Goal: Task Accomplishment & Management: Use online tool/utility

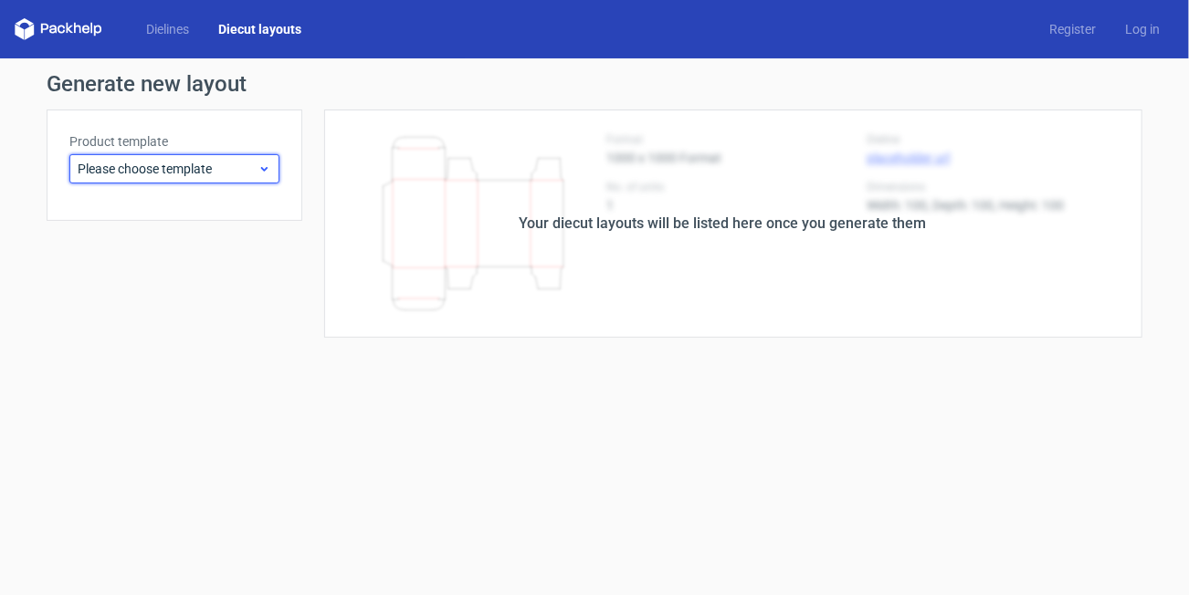
click at [190, 172] on span "Please choose template" at bounding box center [168, 169] width 180 height 18
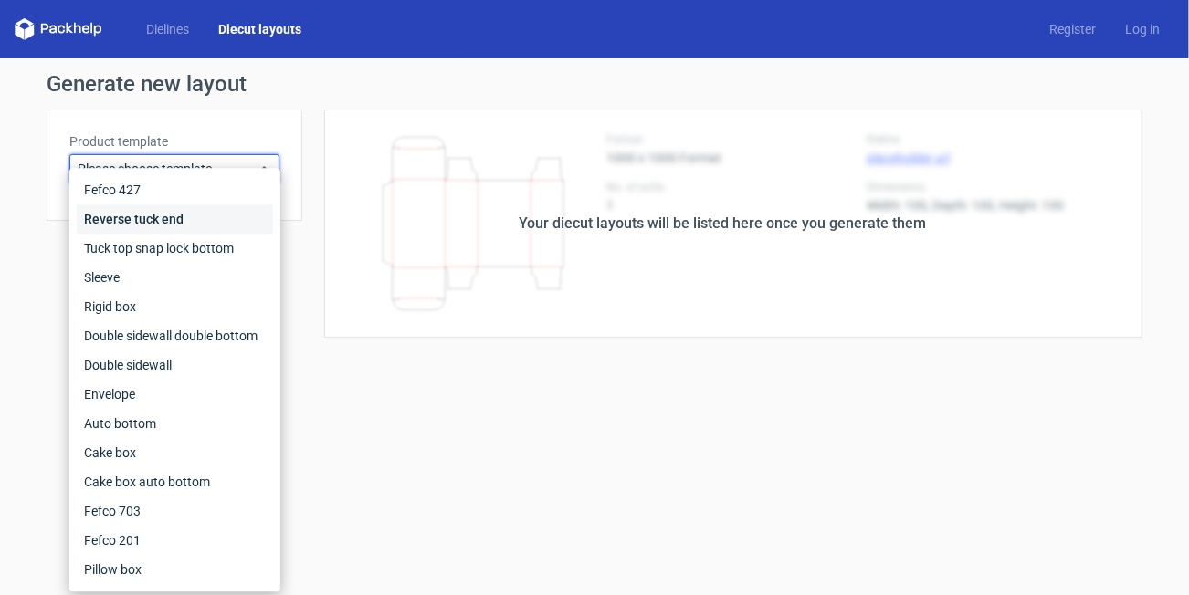
click at [166, 217] on div "Reverse tuck end" at bounding box center [175, 219] width 196 height 29
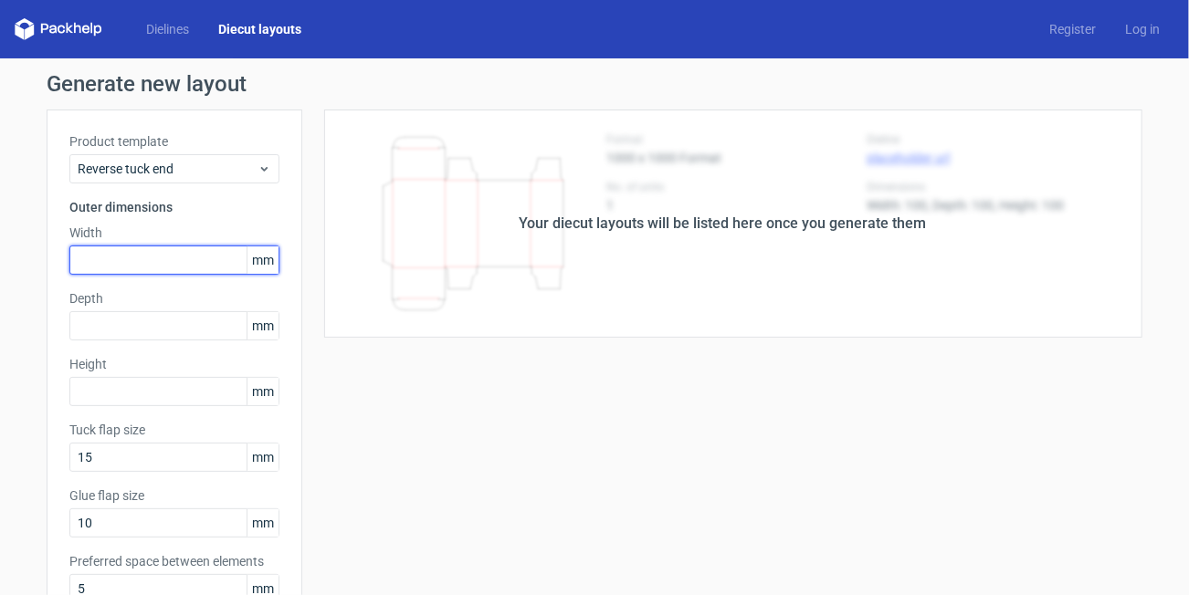
click at [140, 263] on input "text" at bounding box center [174, 260] width 210 height 29
type input "70"
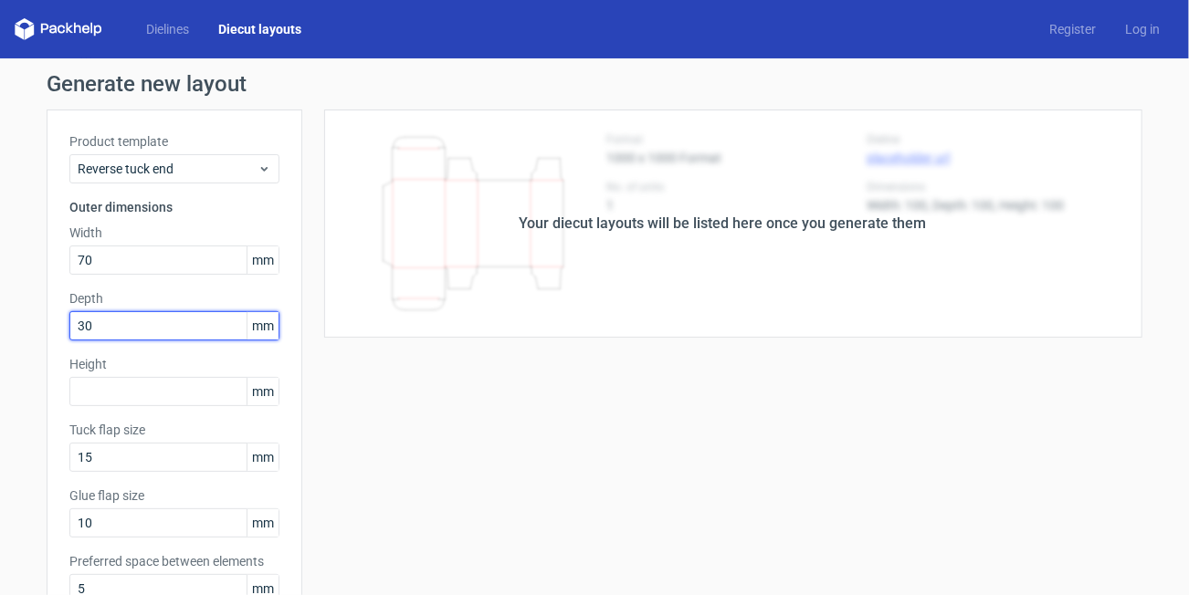
type input "30"
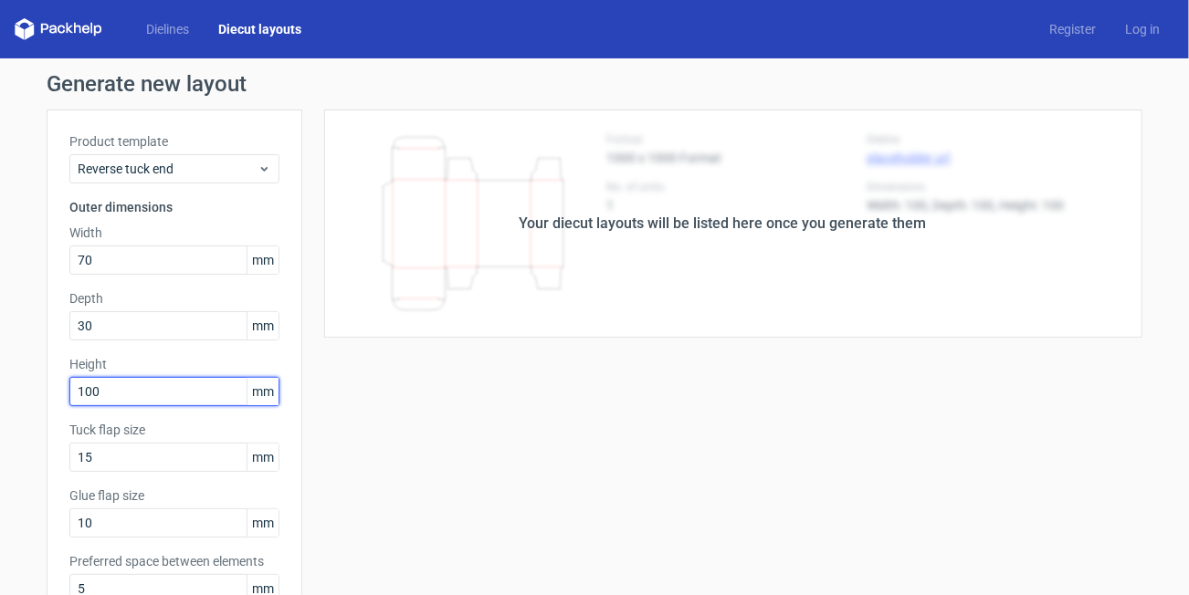
type input "100"
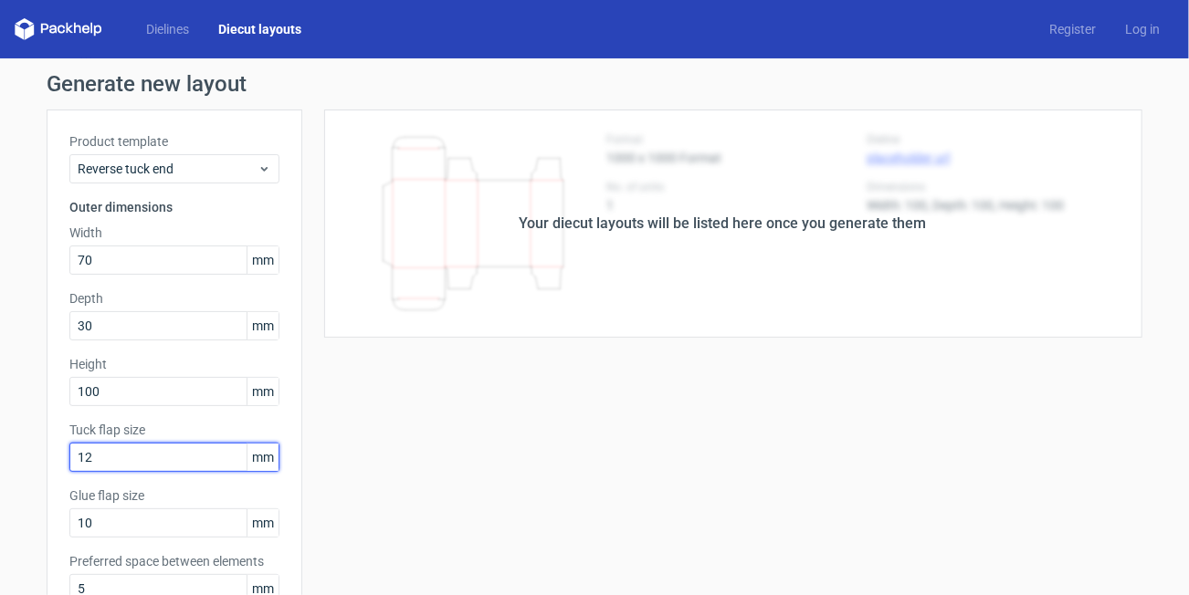
type input "12"
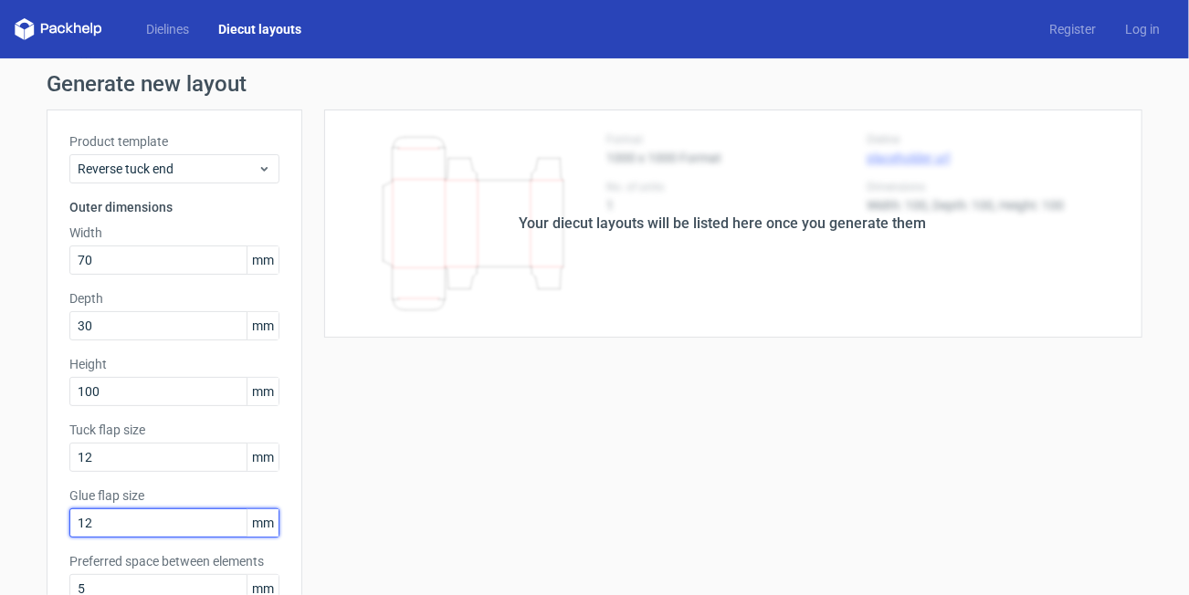
type input "12"
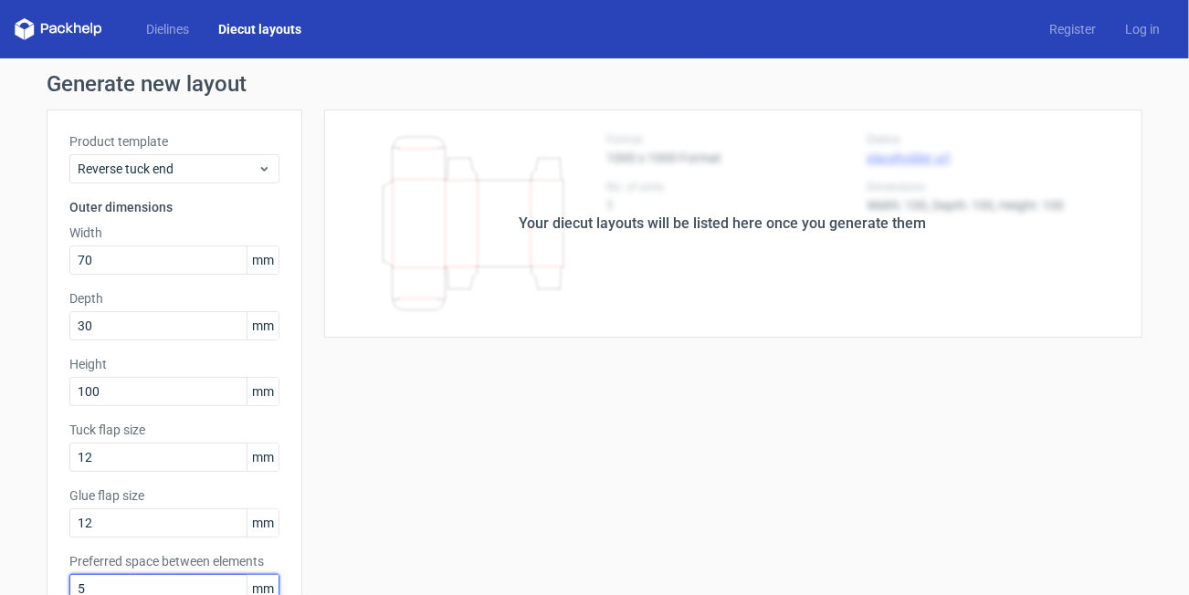
scroll to position [7, 0]
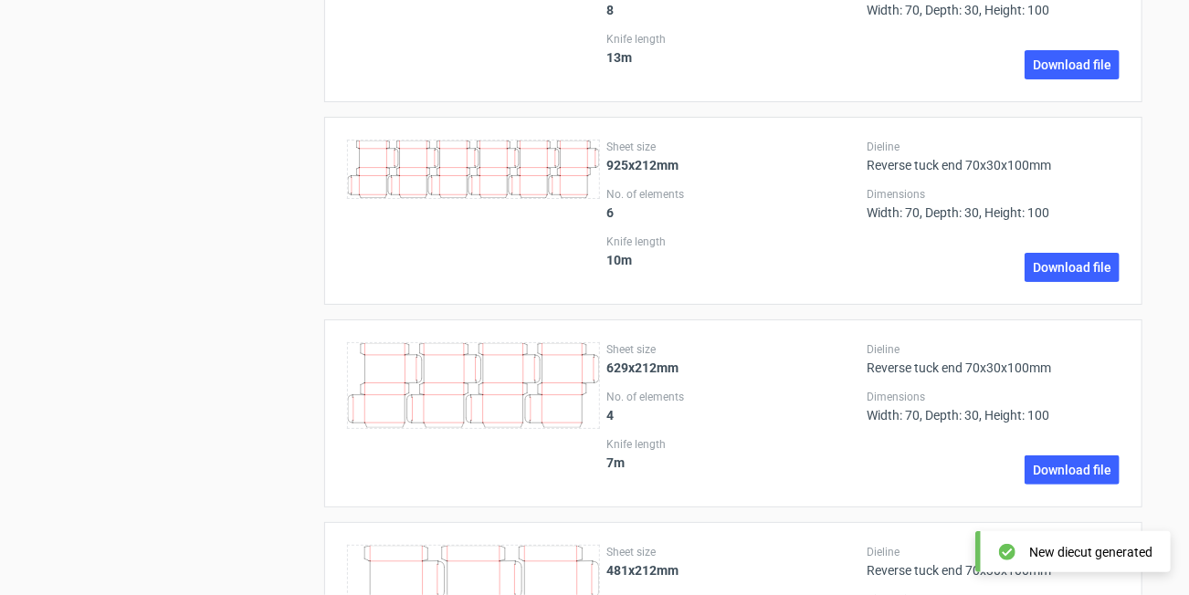
scroll to position [2888, 0]
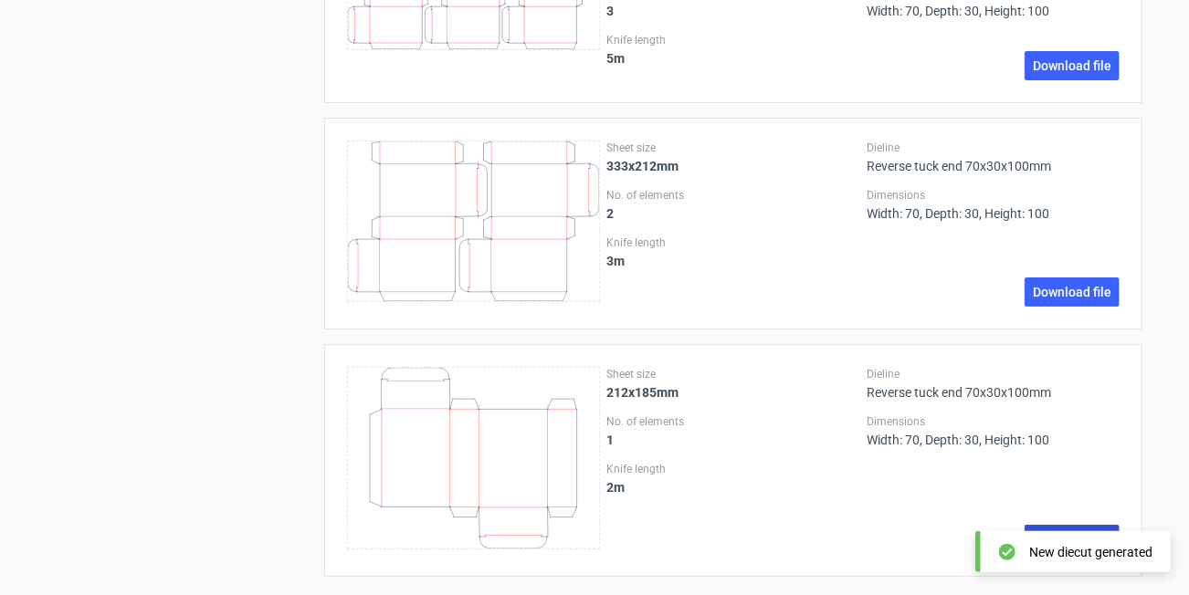
click at [1061, 525] on link "Download file" at bounding box center [1071, 539] width 95 height 29
